Goal: Task Accomplishment & Management: Use online tool/utility

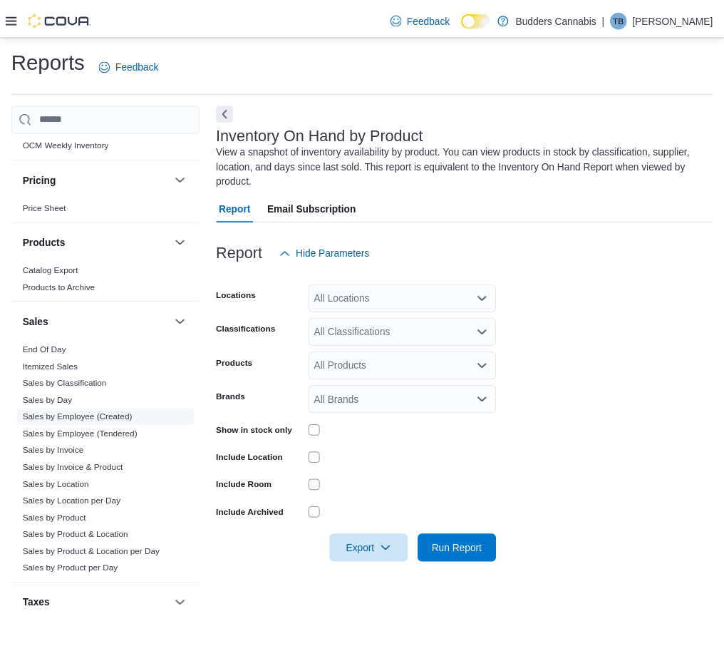
scroll to position [886, 0]
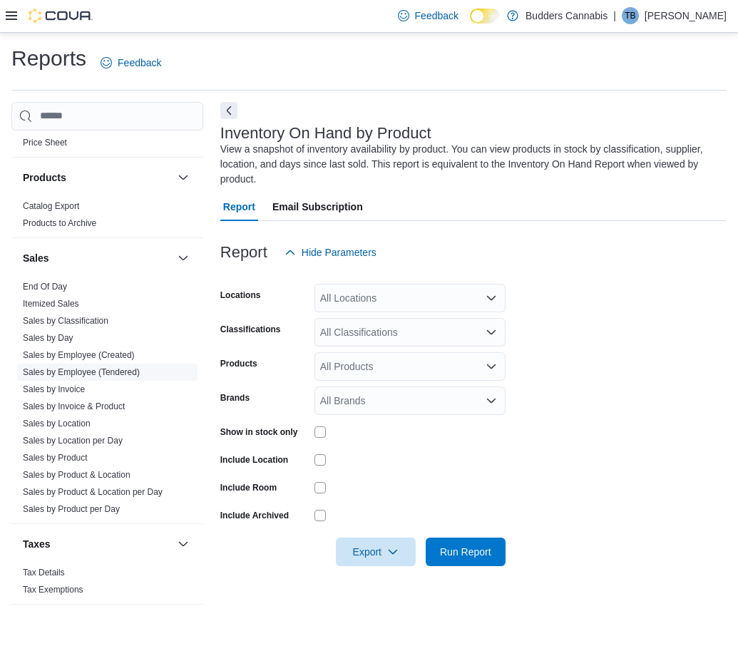
click at [109, 367] on link "Sales by Employee (Tendered)" at bounding box center [81, 372] width 117 height 10
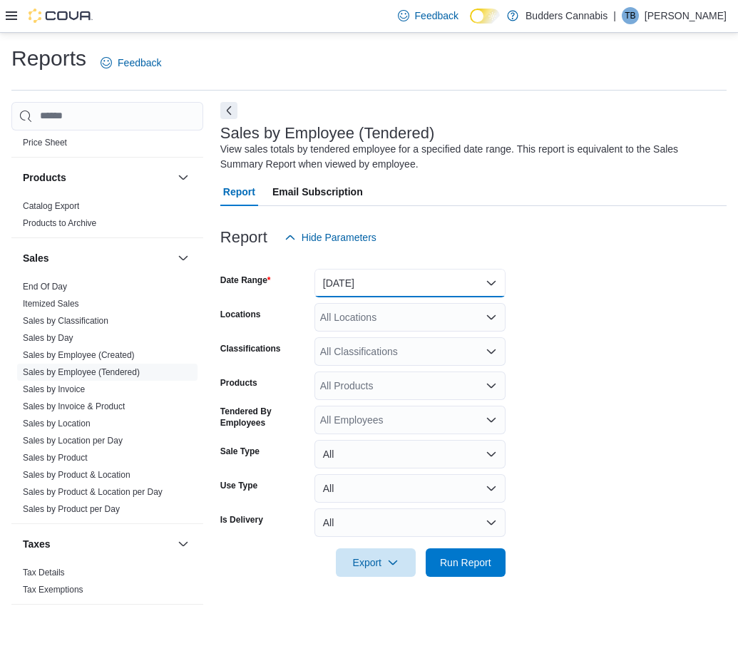
click at [380, 283] on button "[DATE]" at bounding box center [409, 283] width 191 height 29
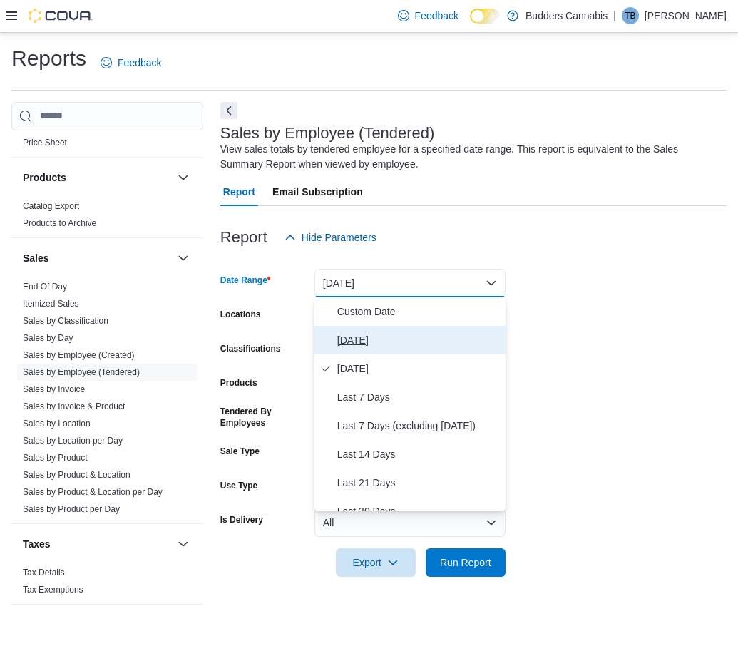
drag, startPoint x: 366, startPoint y: 344, endPoint x: 384, endPoint y: 340, distance: 18.9
click at [366, 343] on span "[DATE]" at bounding box center [418, 340] width 163 height 17
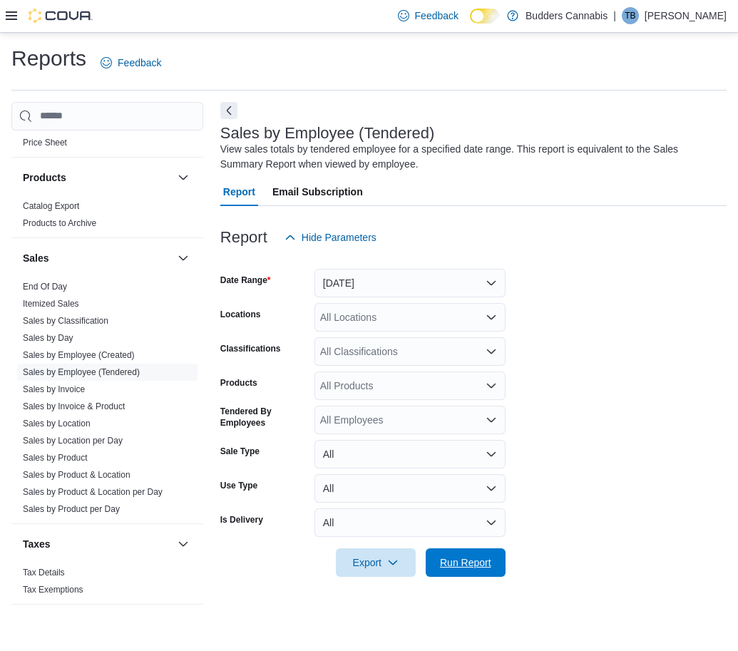
drag, startPoint x: 462, startPoint y: 575, endPoint x: 459, endPoint y: 543, distance: 31.5
click at [462, 570] on span "Run Report" at bounding box center [465, 562] width 63 height 29
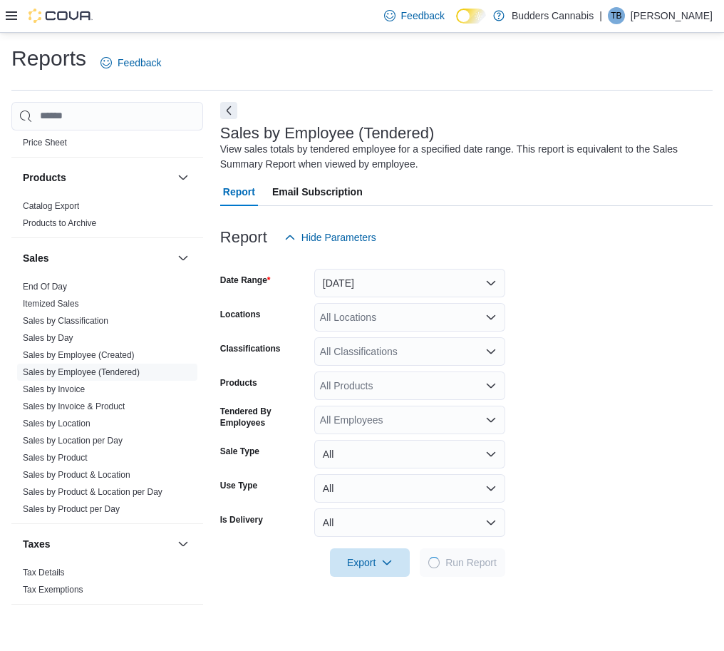
drag, startPoint x: 232, startPoint y: 113, endPoint x: 230, endPoint y: 105, distance: 8.3
click at [231, 109] on button "Next" at bounding box center [228, 110] width 17 height 17
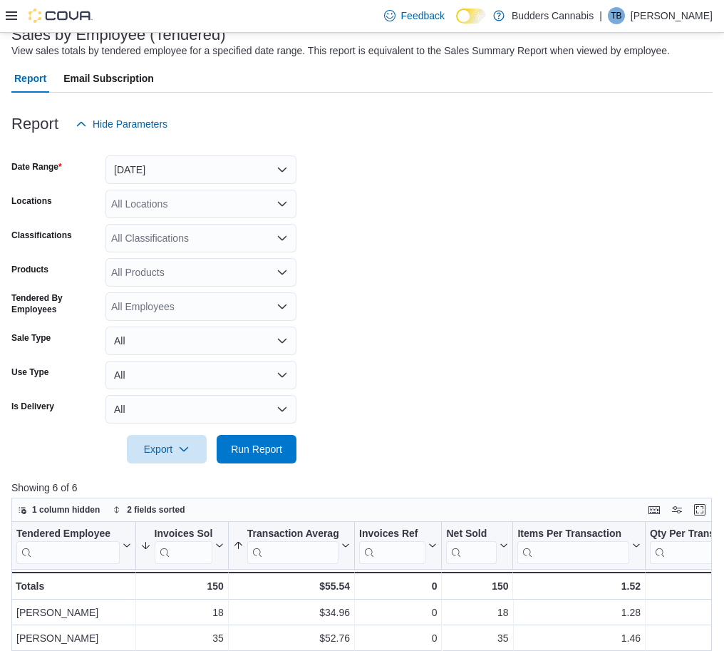
scroll to position [446, 0]
